Goal: Information Seeking & Learning: Learn about a topic

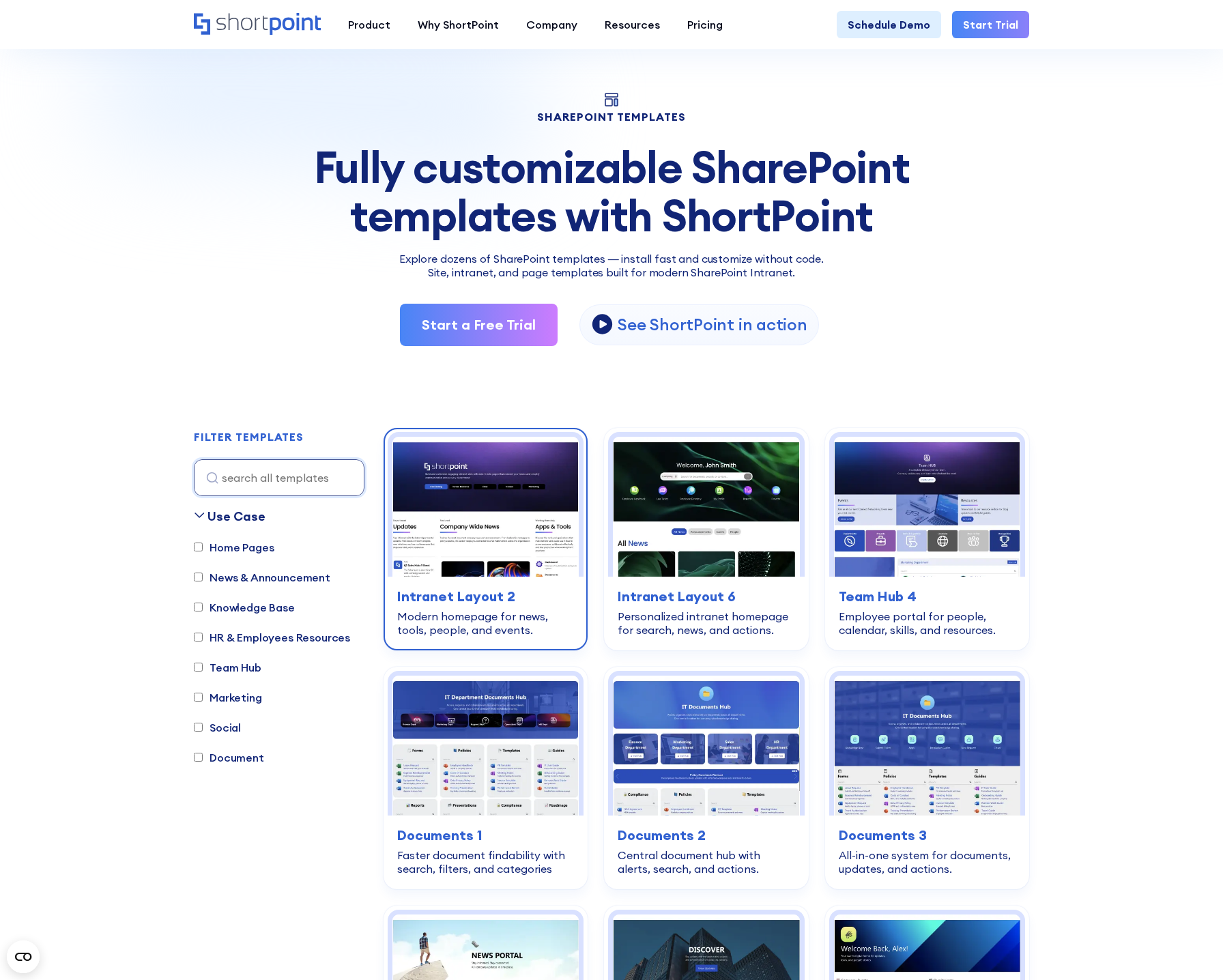
scroll to position [68, 0]
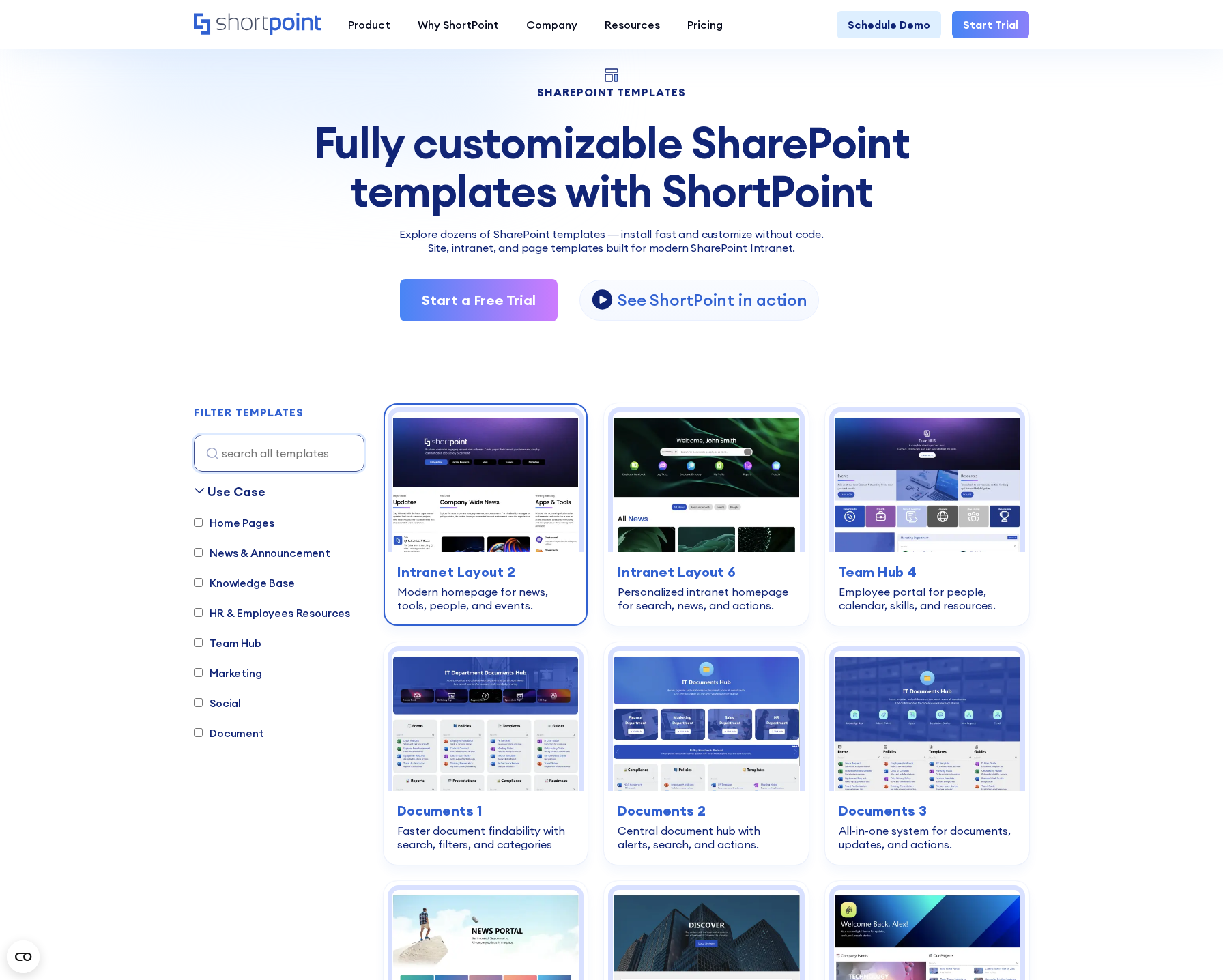
click at [486, 612] on div "home-pages Intranet Layout 2 Modern homepage for news, tools, people, and event…" at bounding box center [486, 587] width 196 height 70
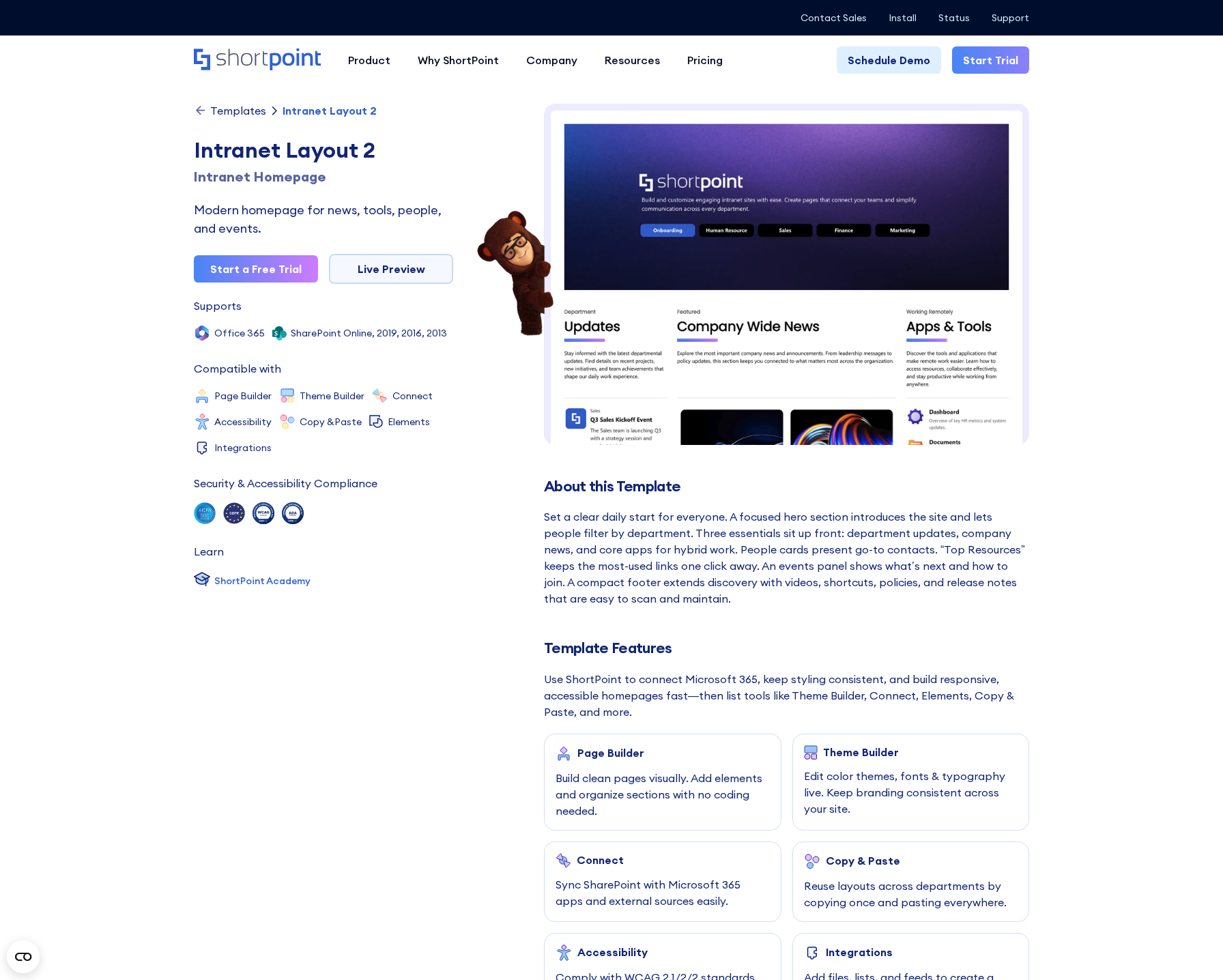
click at [218, 111] on div "Templates" at bounding box center [238, 110] width 56 height 11
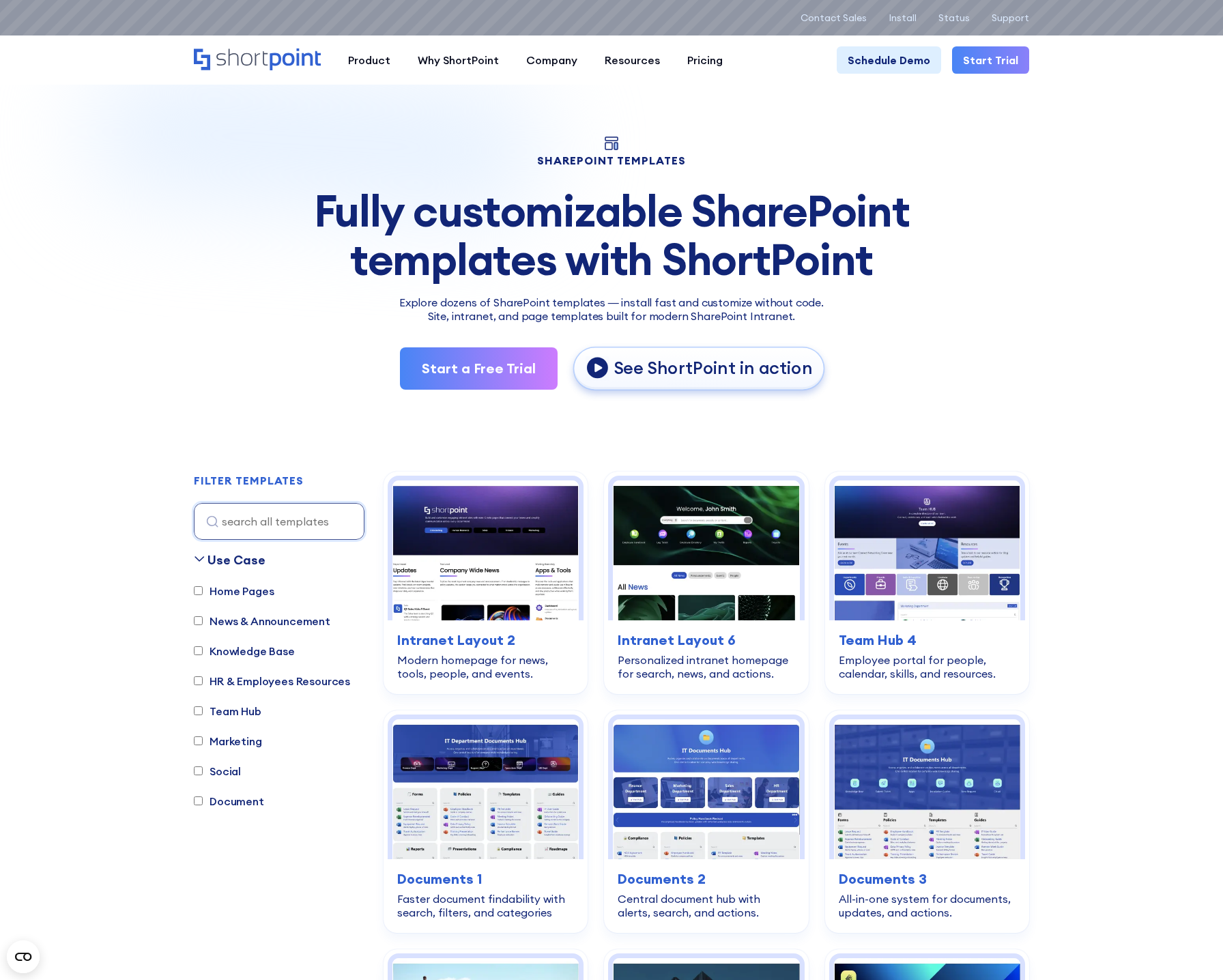
click at [707, 368] on p "See ShortPoint in action" at bounding box center [712, 367] width 199 height 22
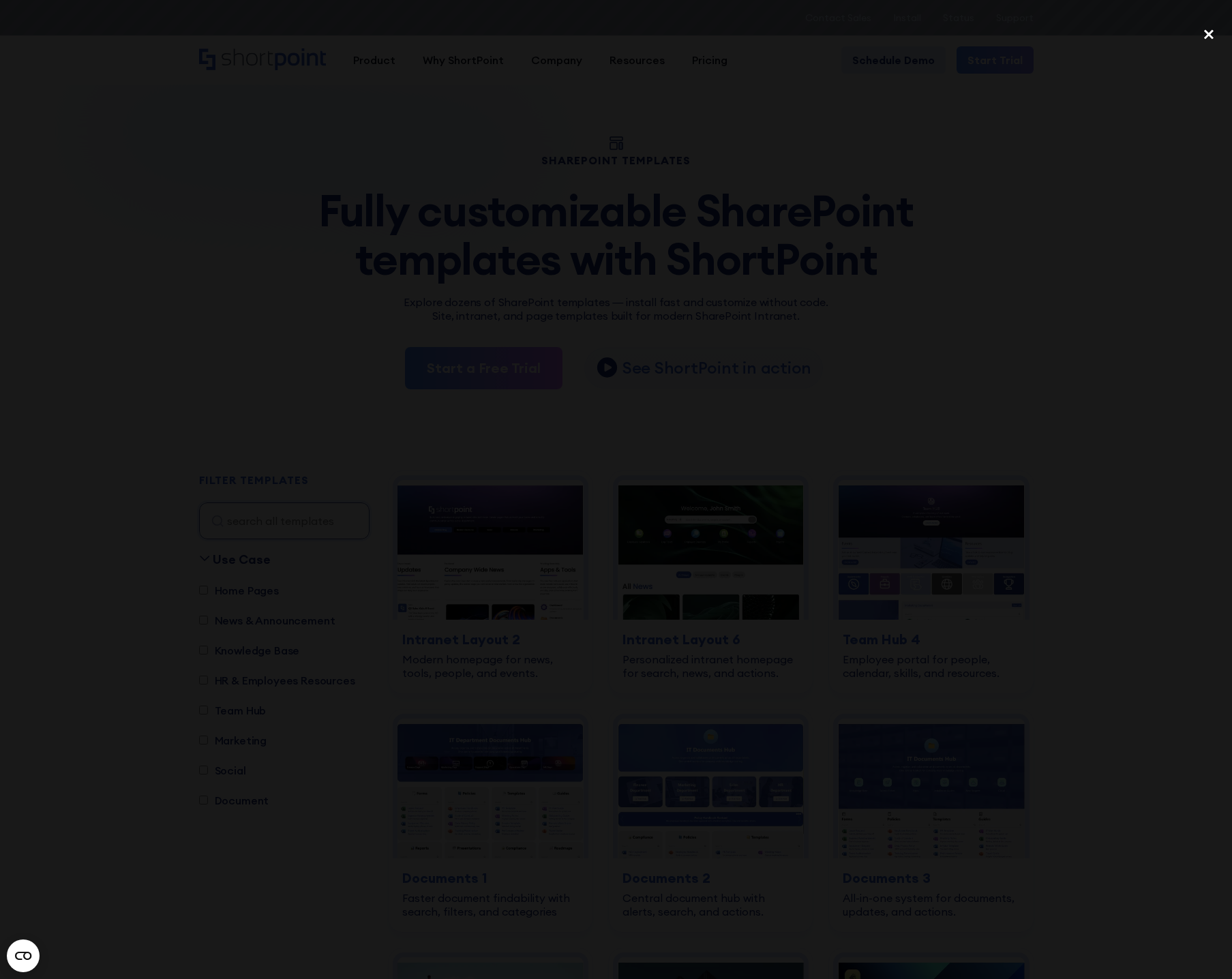
click at [1212, 36] on div "close lightbox" at bounding box center [1210, 34] width 46 height 30
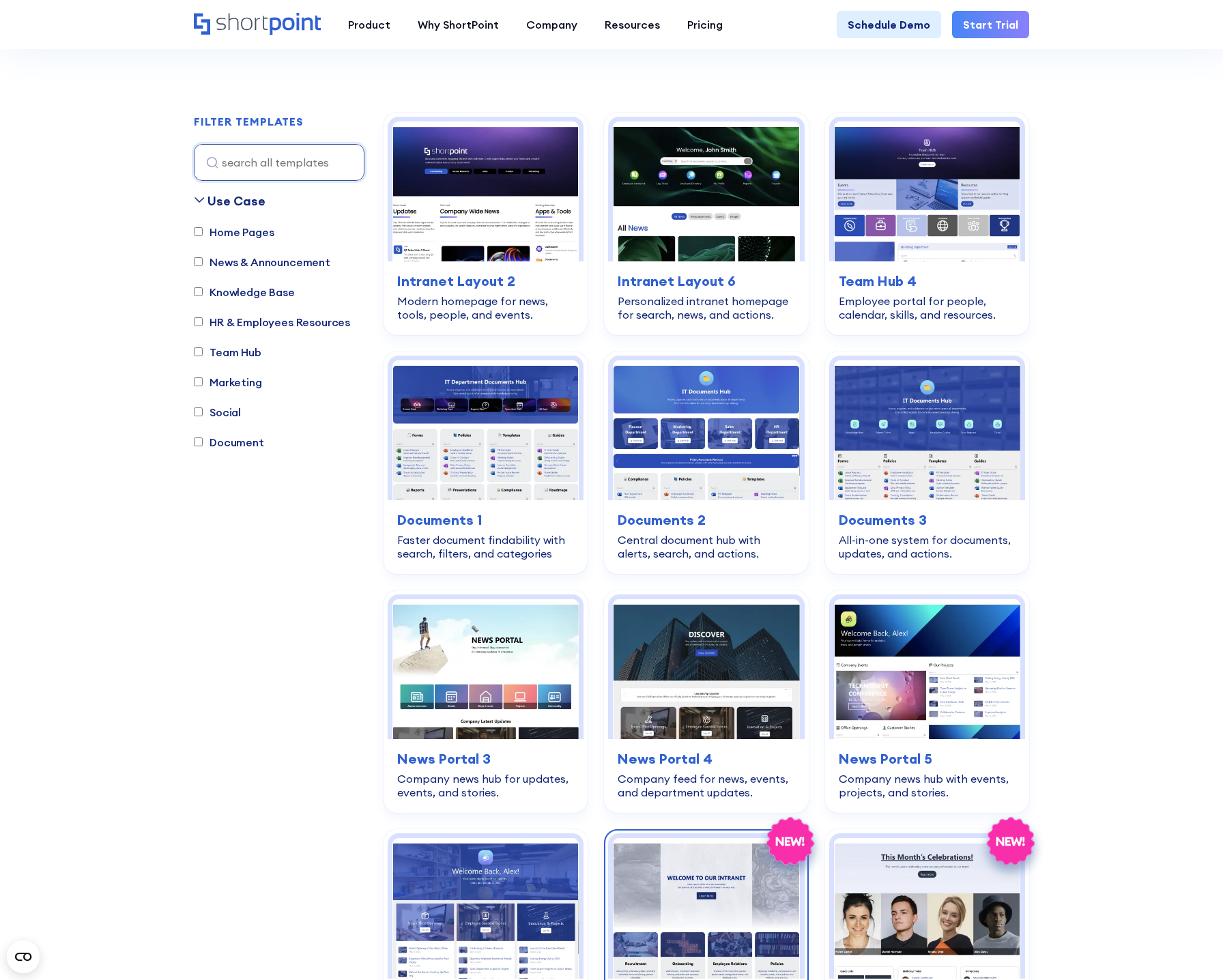
scroll to position [615, 0]
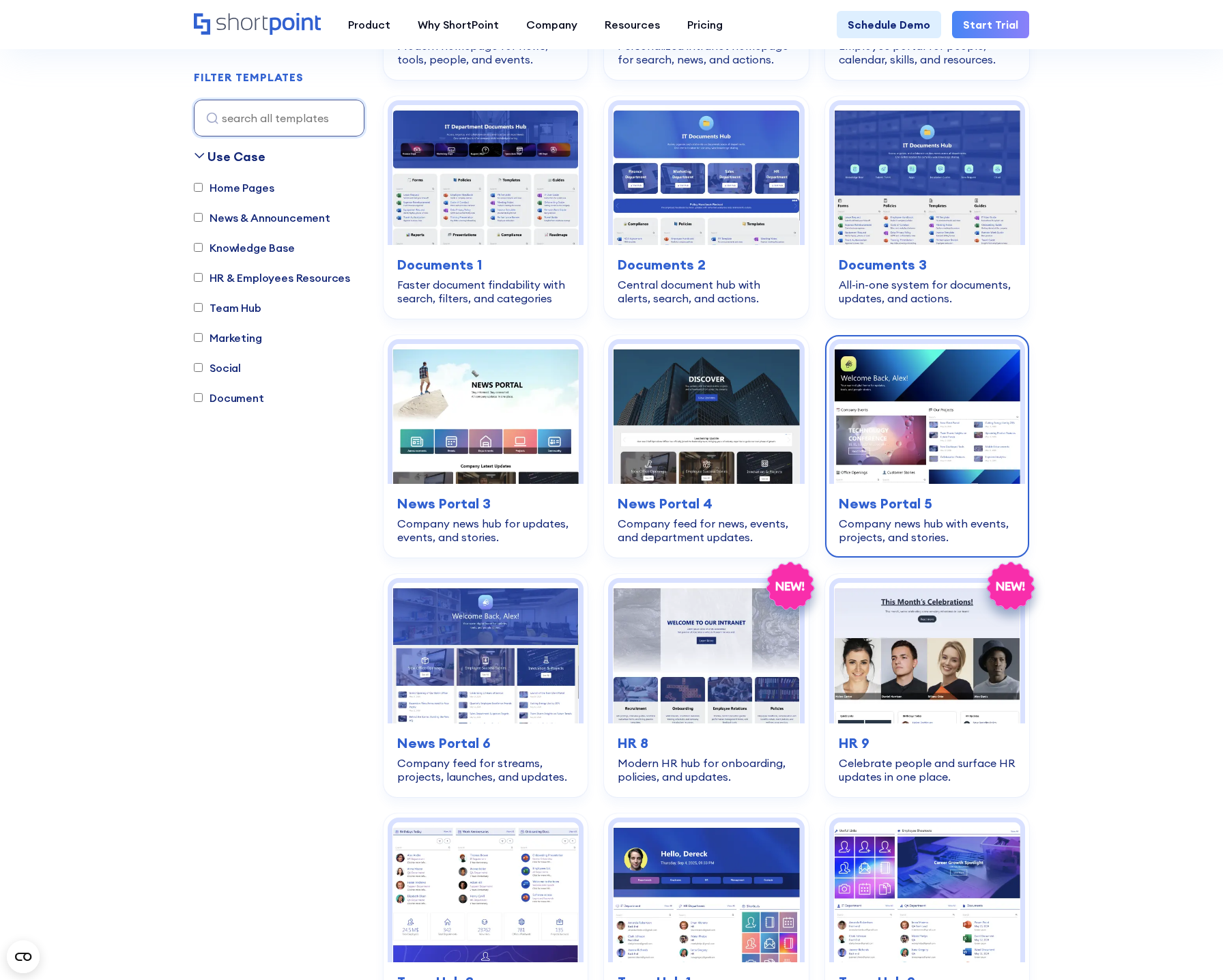
click at [903, 494] on h3 "News Portal 5" at bounding box center [926, 503] width 176 height 20
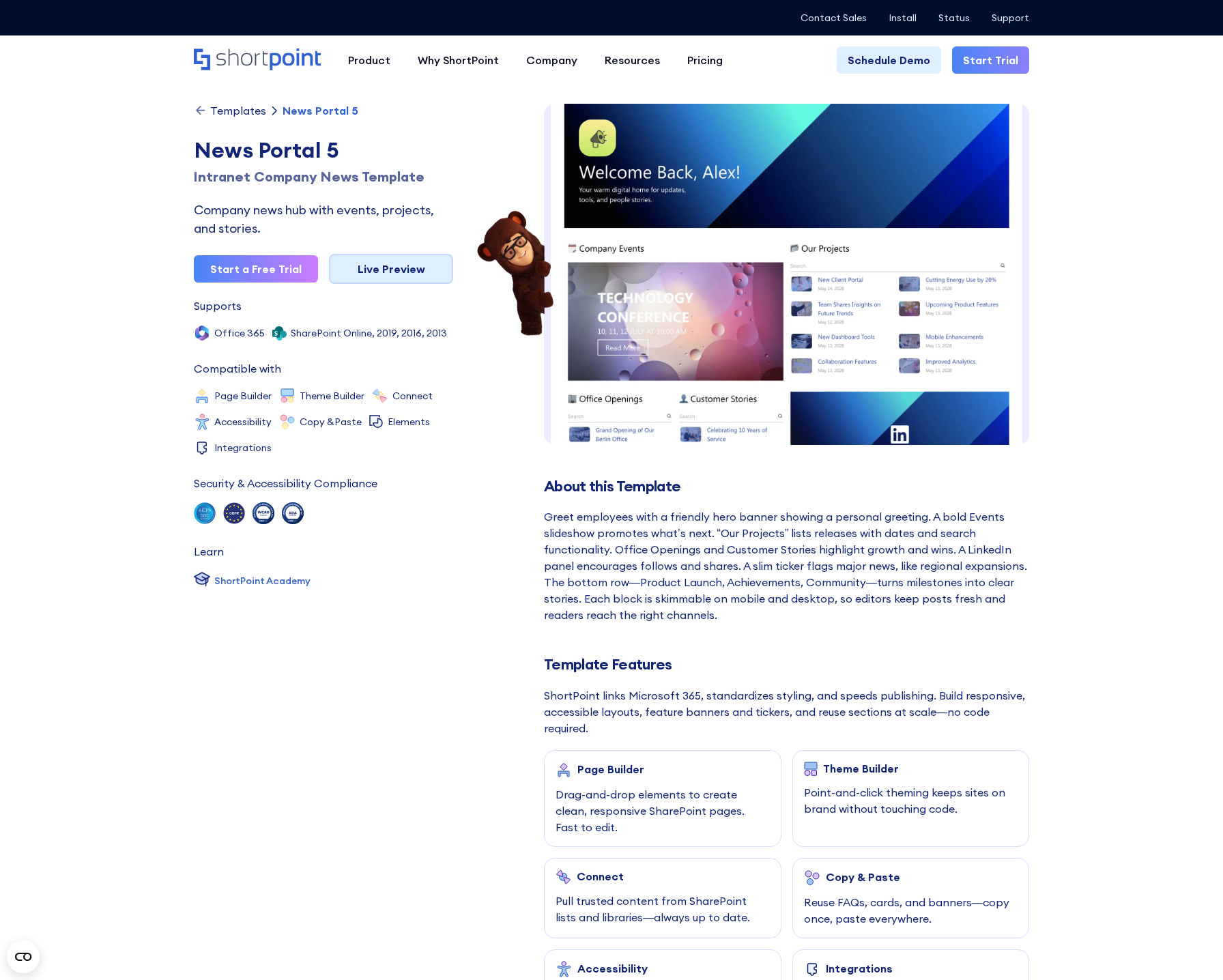
click at [408, 274] on link "Live Preview" at bounding box center [391, 269] width 124 height 30
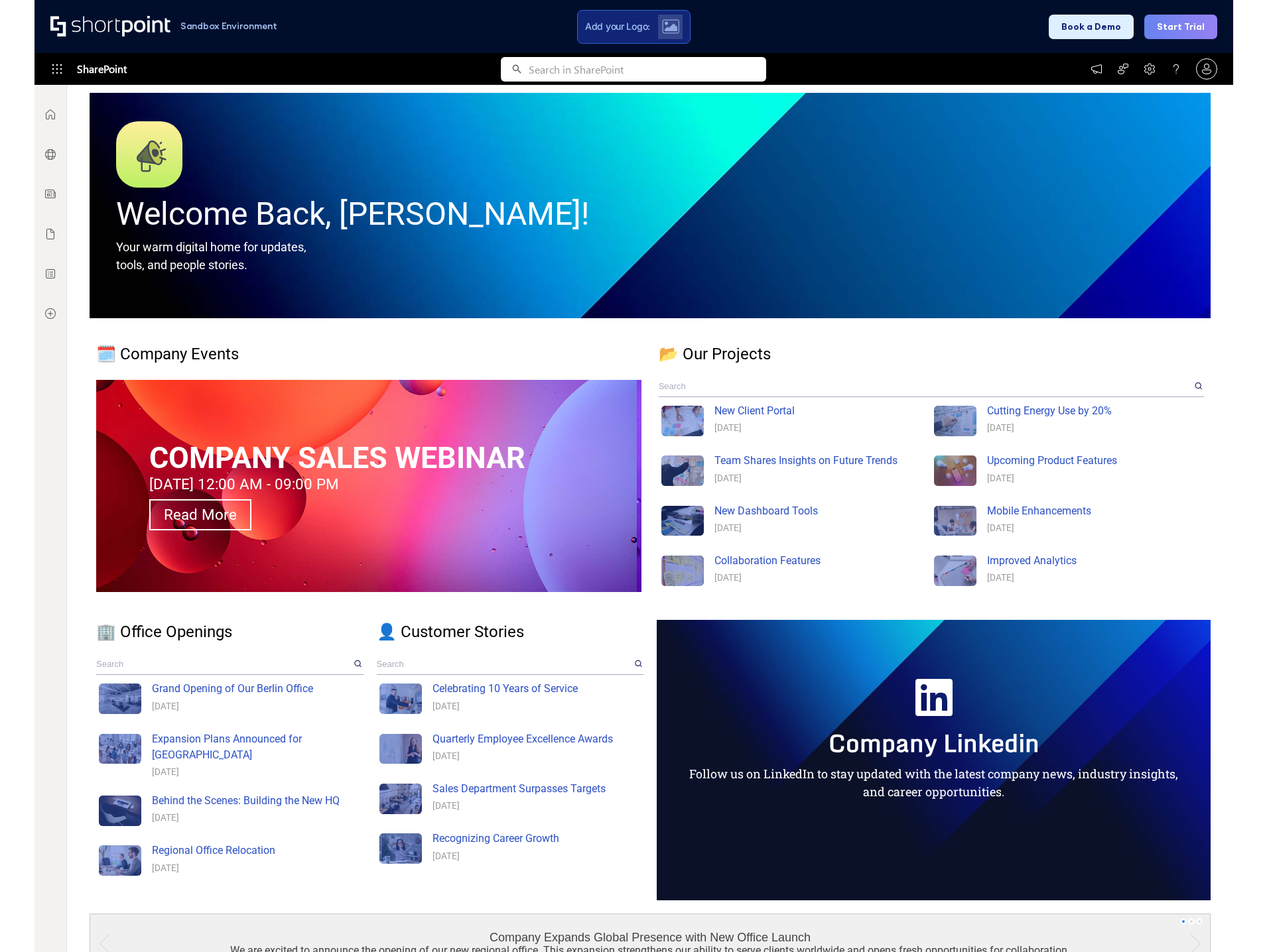
scroll to position [163, 0]
